Goal: Book appointment/travel/reservation

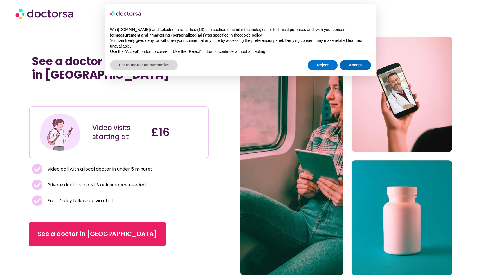
click at [356, 65] on button "Accept" at bounding box center [355, 65] width 31 height 10
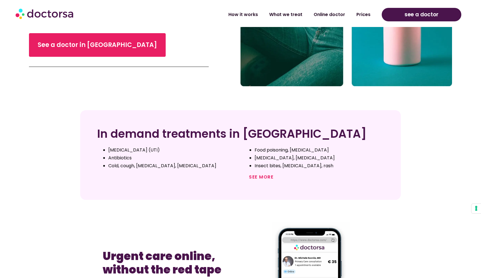
scroll to position [196, 0]
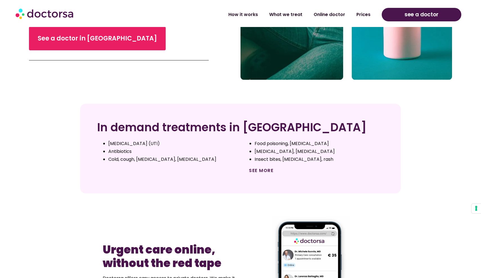
click at [264, 171] on link "See more" at bounding box center [261, 170] width 24 height 6
click at [260, 169] on link "See more" at bounding box center [261, 170] width 24 height 6
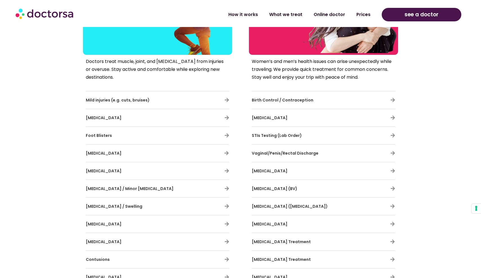
scroll to position [1073, 0]
click at [263, 97] on h3 "Birth Control / Contraception" at bounding box center [307, 100] width 110 height 12
click at [263, 99] on span "Birth Control / Contraception" at bounding box center [283, 100] width 62 height 6
click at [265, 102] on span "Birth Control / Contraception" at bounding box center [283, 100] width 62 height 6
click at [392, 98] on icon at bounding box center [392, 100] width 5 height 5
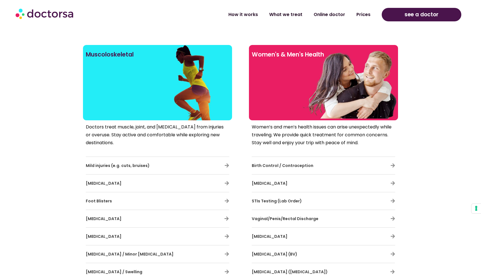
scroll to position [995, 0]
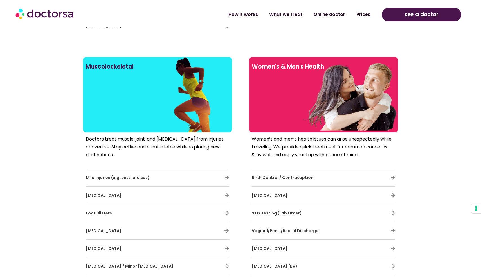
click at [378, 109] on div at bounding box center [323, 104] width 143 height 51
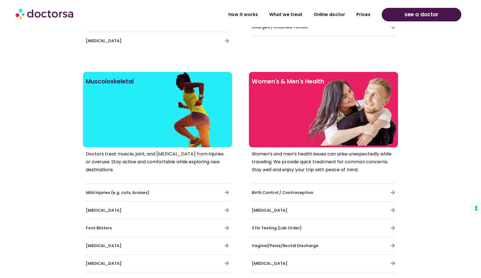
scroll to position [980, 0]
click at [375, 137] on div at bounding box center [323, 119] width 143 height 51
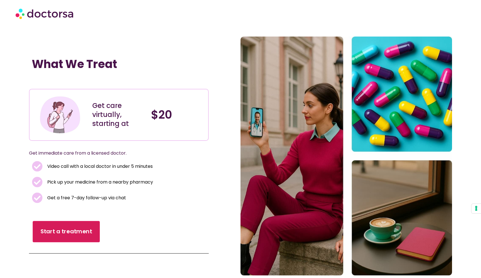
click at [62, 233] on span "Start a treatment" at bounding box center [65, 231] width 51 height 8
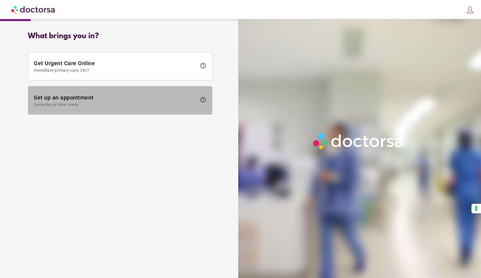
click at [199, 113] on span at bounding box center [120, 100] width 184 height 28
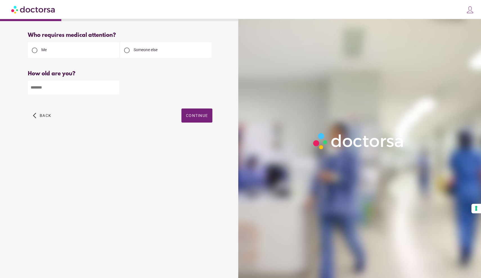
click at [468, 9] on img at bounding box center [470, 10] width 8 height 8
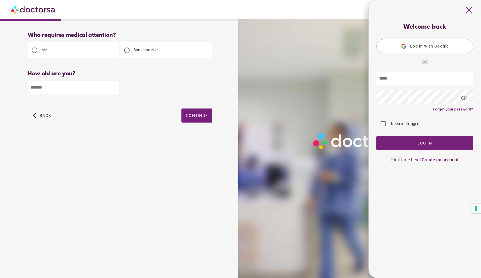
click at [444, 45] on span "Log in with Google" at bounding box center [429, 46] width 39 height 4
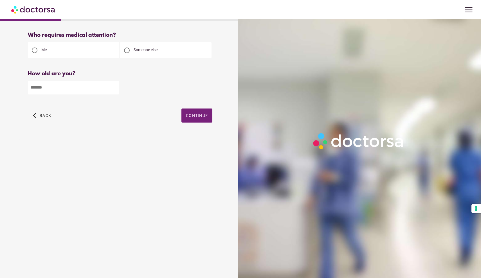
click at [471, 6] on span "menu" at bounding box center [468, 9] width 11 height 11
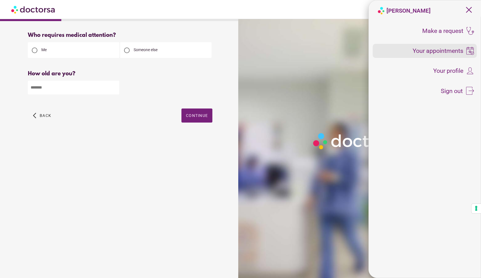
click at [431, 50] on span "Your appointments" at bounding box center [437, 51] width 51 height 6
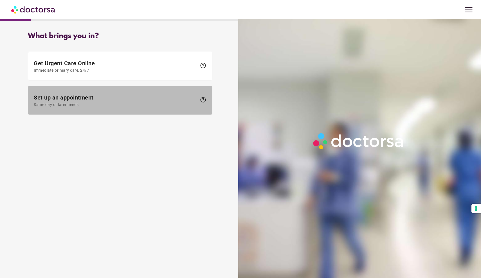
click at [193, 105] on span "Same day or later needs" at bounding box center [115, 104] width 163 height 4
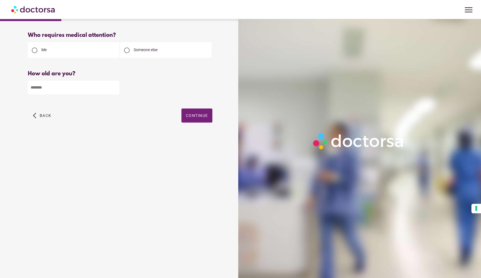
click at [74, 90] on input "number" at bounding box center [73, 88] width 91 height 14
type input "**"
click at [194, 115] on span "Continue" at bounding box center [197, 115] width 22 height 4
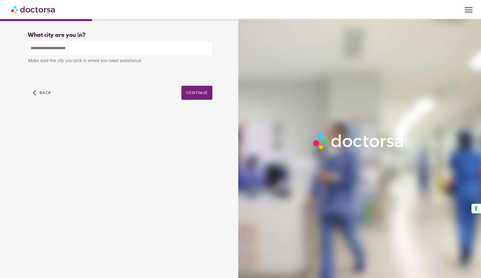
click at [130, 46] on input "text" at bounding box center [120, 48] width 184 height 14
type input "*"
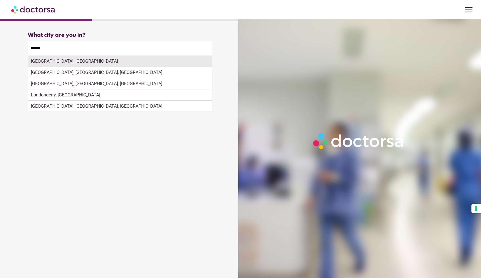
click at [99, 65] on div "[GEOGRAPHIC_DATA], [GEOGRAPHIC_DATA]" at bounding box center [120, 61] width 184 height 11
type input "**********"
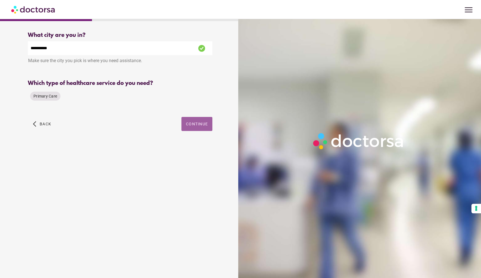
click at [190, 127] on span "button" at bounding box center [196, 124] width 31 height 14
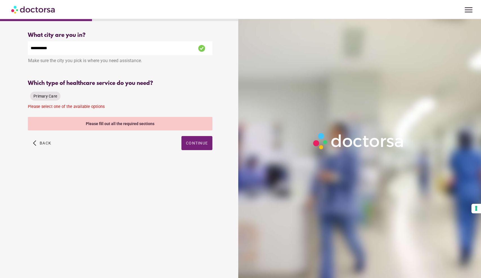
click at [49, 96] on span "Primary Care" at bounding box center [45, 96] width 24 height 4
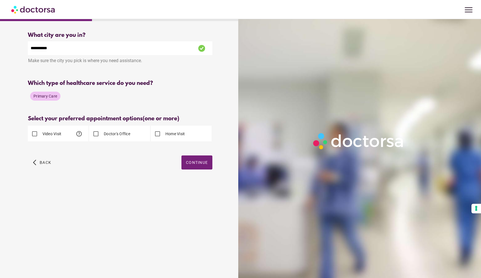
click at [56, 131] on label "Video Visit" at bounding box center [51, 134] width 20 height 6
click at [195, 165] on span "button" at bounding box center [196, 162] width 31 height 14
